Goal: Use online tool/utility: Use online tool/utility

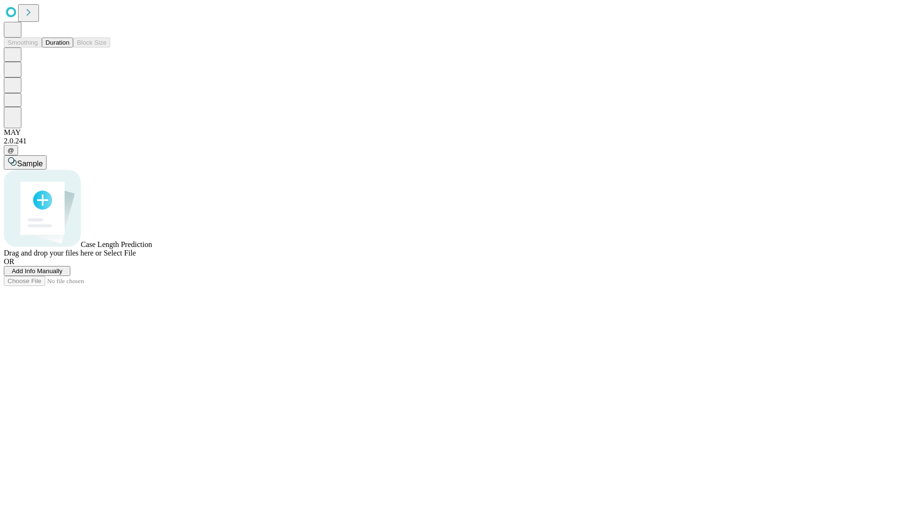
click at [69, 47] on button "Duration" at bounding box center [57, 43] width 31 height 10
click at [136, 257] on span "Select File" at bounding box center [120, 253] width 32 height 8
